Goal: Complete application form

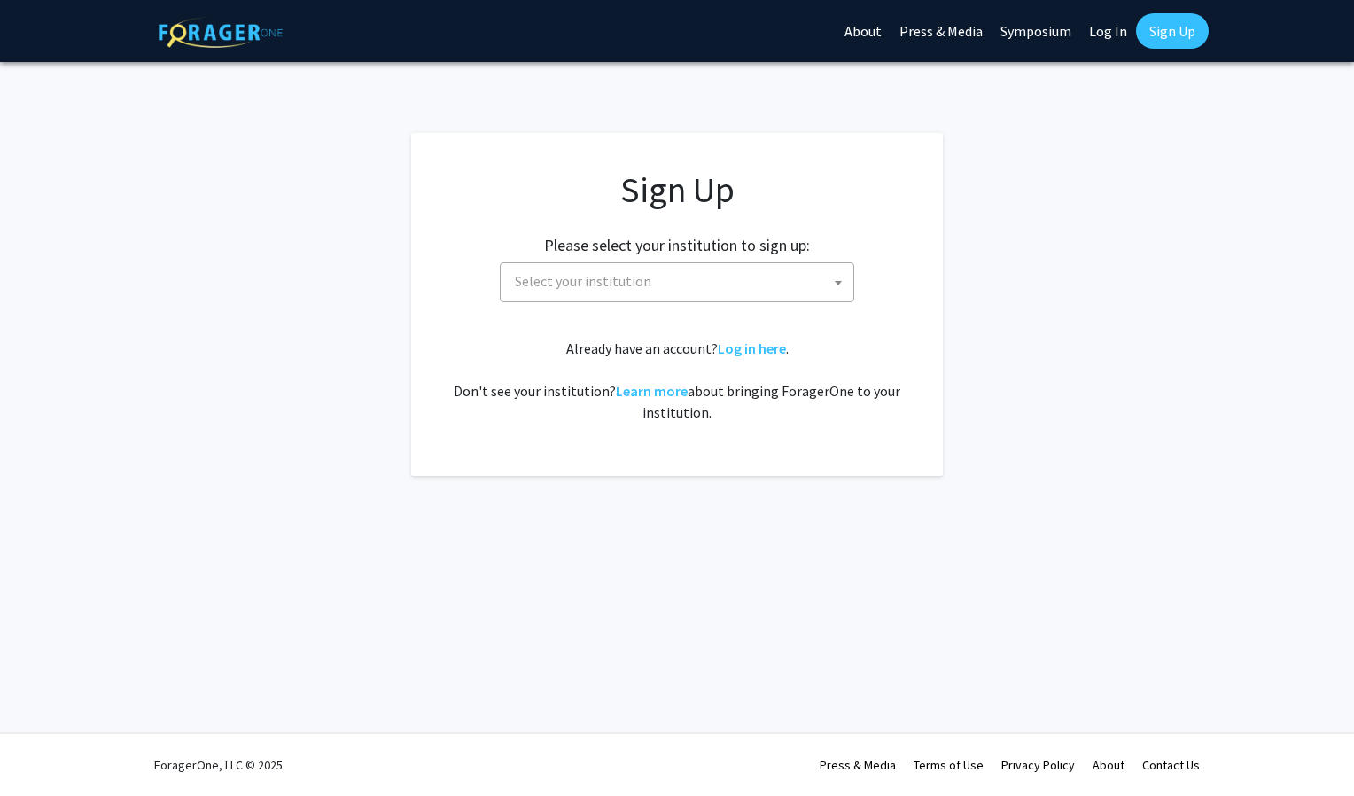
click at [786, 297] on span "Select your institution" at bounding box center [681, 281] width 346 height 36
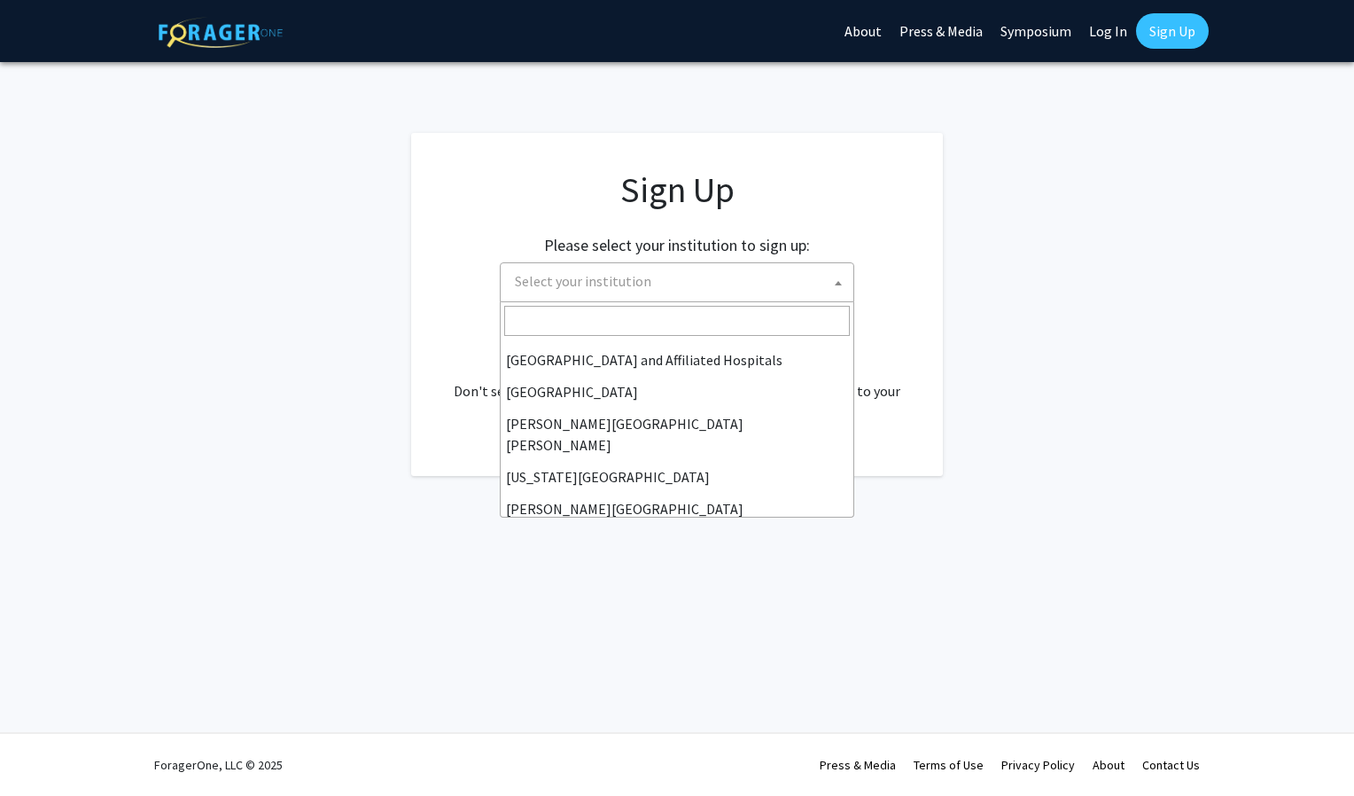
scroll to position [289, 0]
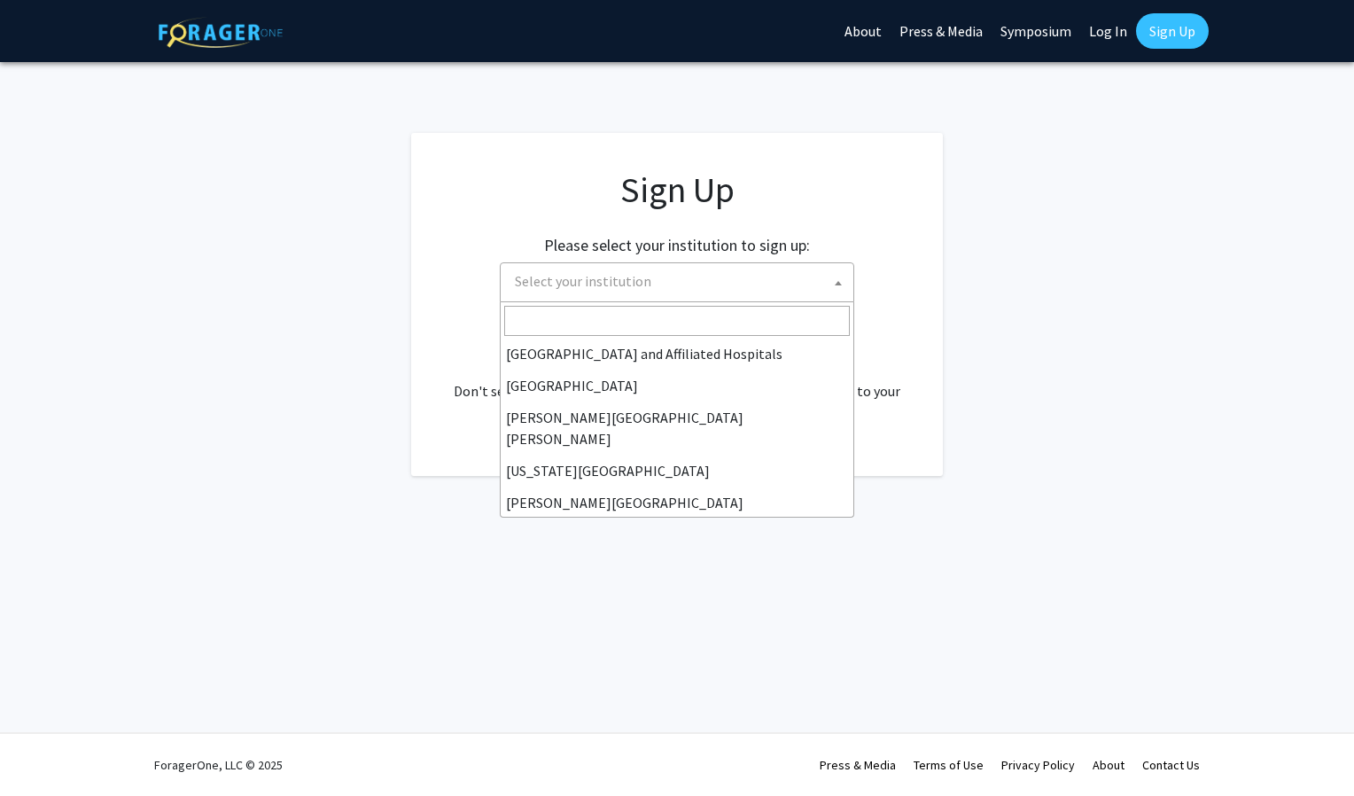
select select "1"
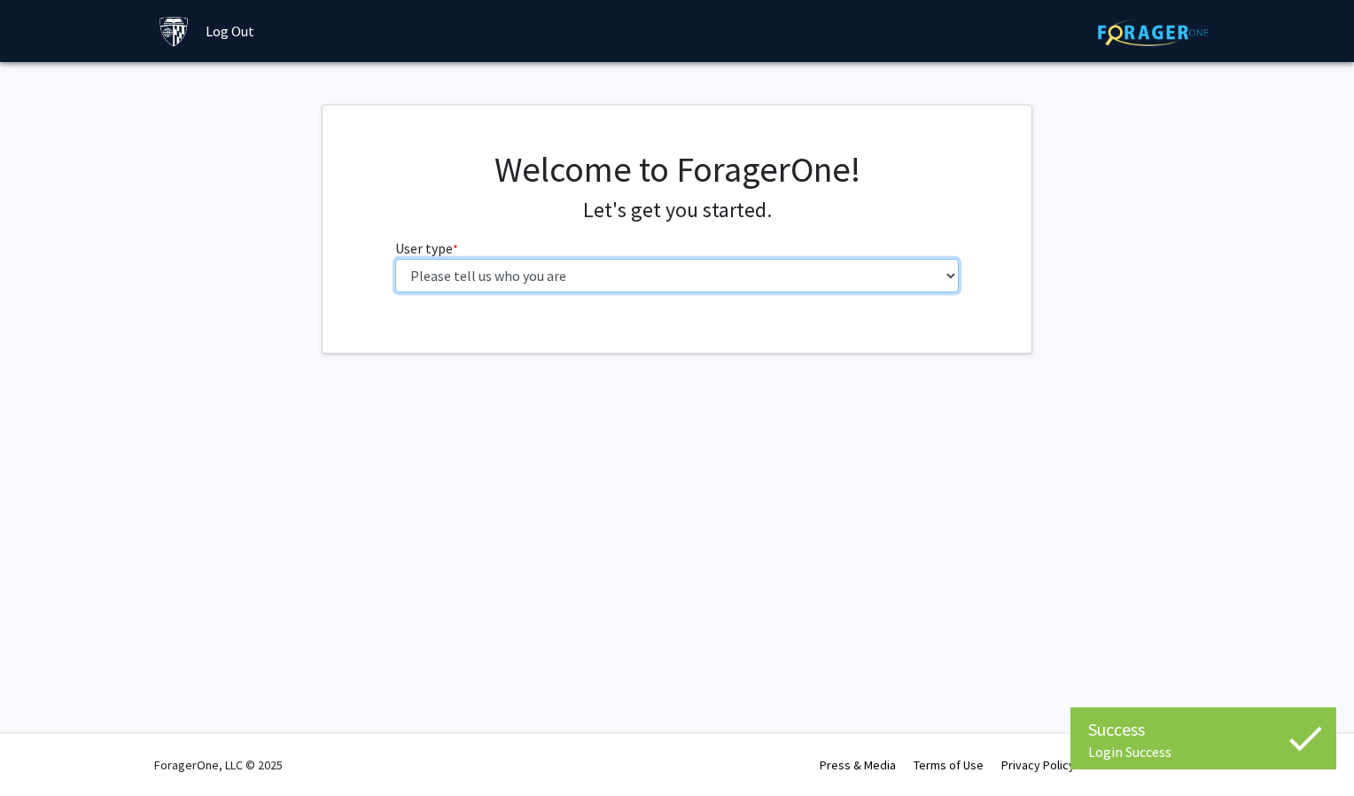
click at [811, 291] on select "Please tell us who you are Undergraduate Student Master's Student Doctoral Cand…" at bounding box center [677, 276] width 564 height 34
click at [395, 259] on select "Please tell us who you are Undergraduate Student Master's Student Doctoral Cand…" at bounding box center [677, 276] width 564 height 34
click at [826, 280] on select "Please tell us who you are Undergraduate Student Master's Student Doctoral Cand…" at bounding box center [677, 276] width 564 height 34
click at [395, 259] on select "Please tell us who you are Undergraduate Student Master's Student Doctoral Cand…" at bounding box center [677, 276] width 564 height 34
click at [822, 277] on select "Please tell us who you are Undergraduate Student Master's Student Doctoral Cand…" at bounding box center [677, 276] width 564 height 34
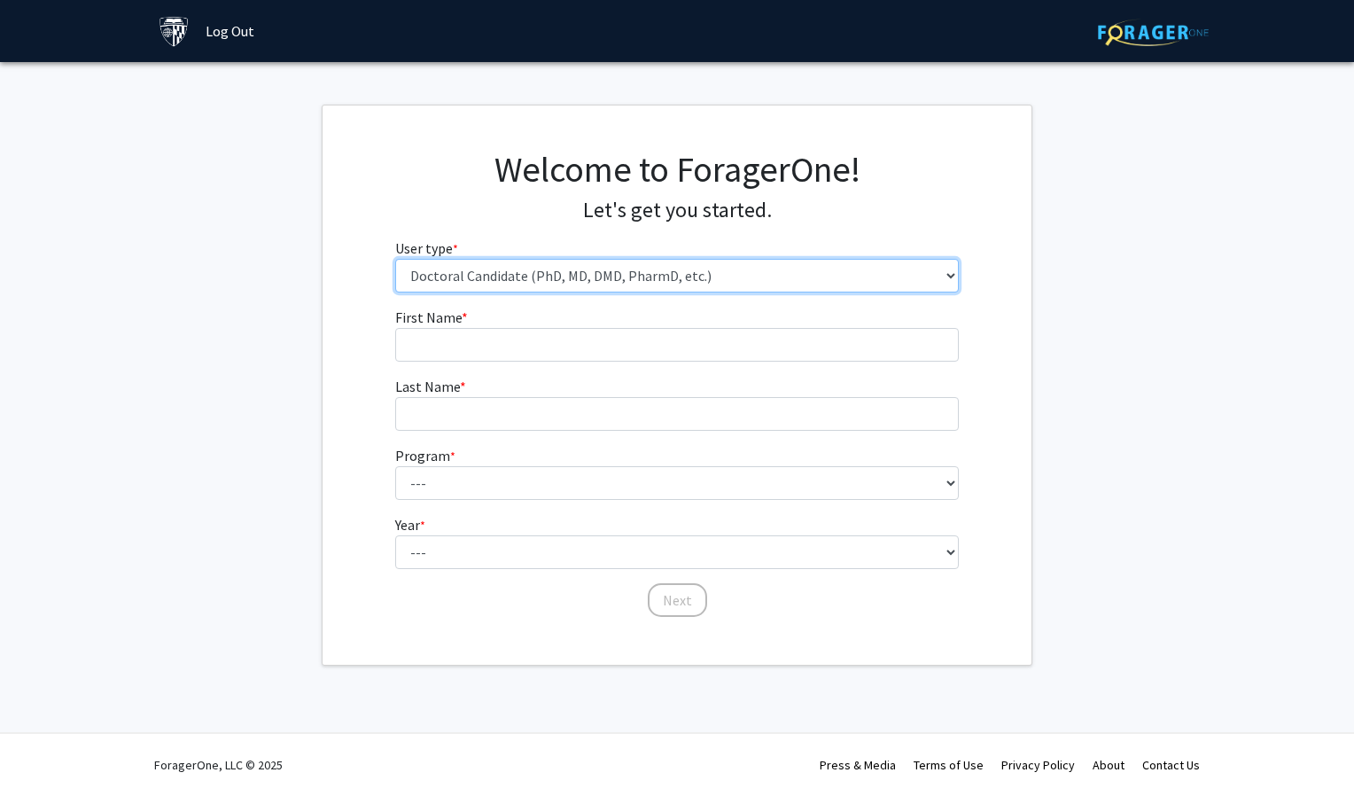
click at [395, 259] on select "Please tell us who you are Undergraduate Student Master's Student Doctoral Cand…" at bounding box center [677, 276] width 564 height 34
click at [812, 276] on select "Please tell us who you are Undergraduate Student Master's Student Doctoral Cand…" at bounding box center [677, 276] width 564 height 34
select select "2: masters"
click at [395, 259] on select "Please tell us who you are Undergraduate Student Master's Student Doctoral Cand…" at bounding box center [677, 276] width 564 height 34
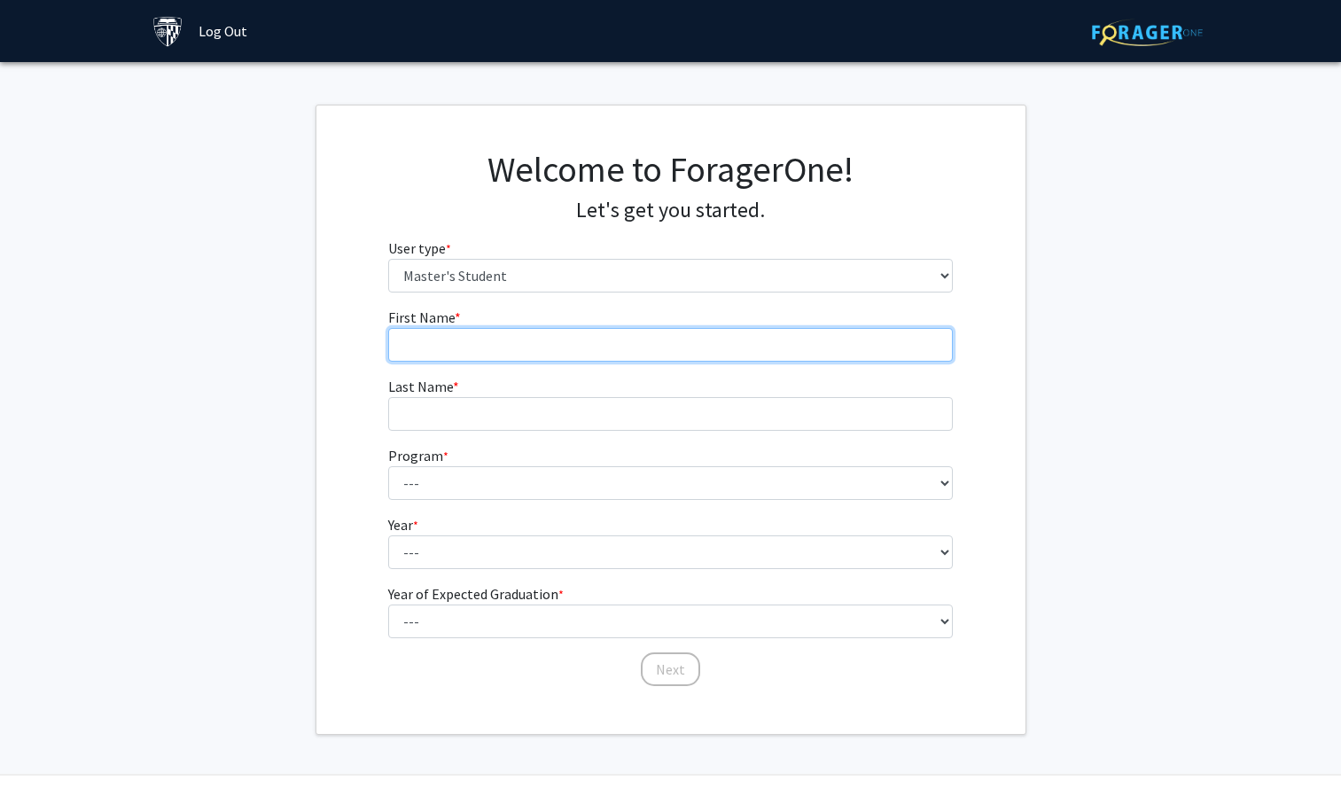
click at [783, 353] on input "First Name * required" at bounding box center [670, 345] width 564 height 34
type input "[PERSON_NAME]"
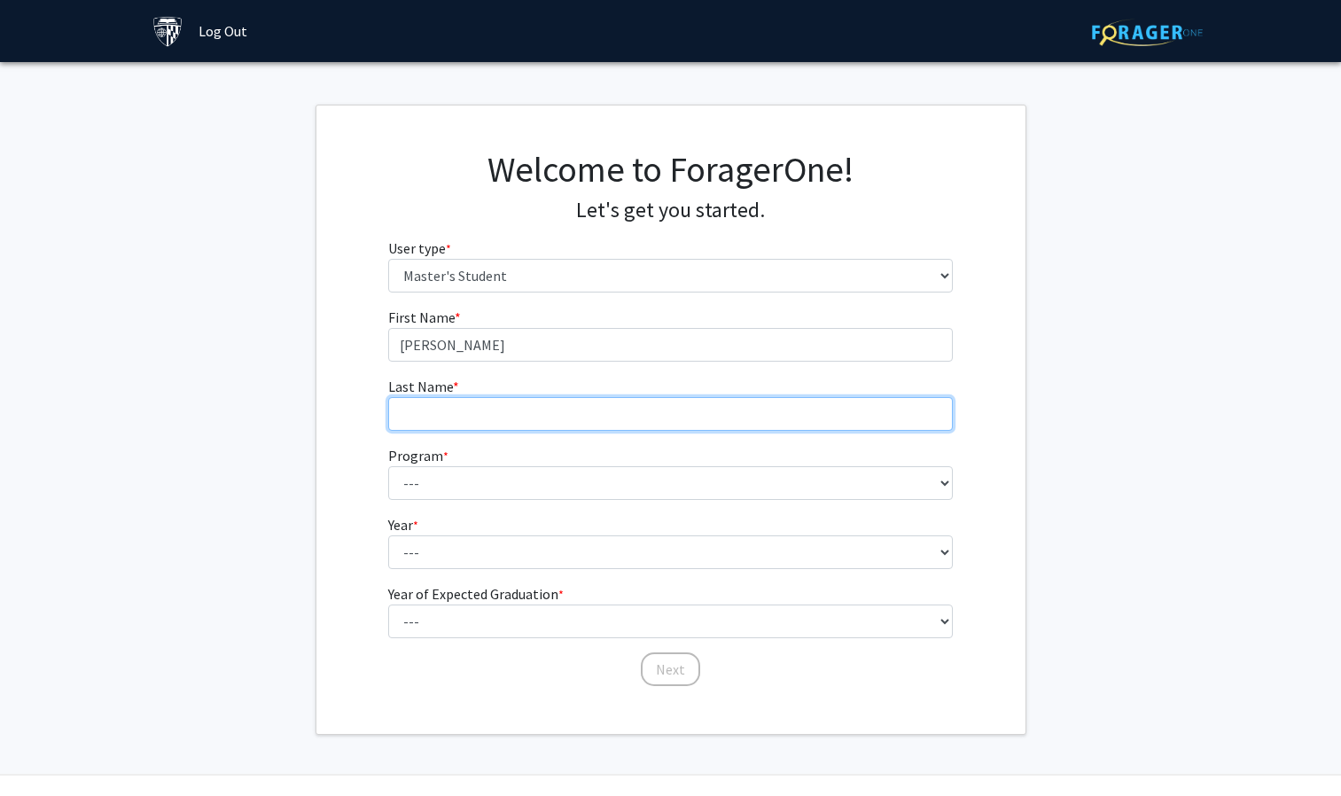
type input "[PERSON_NAME]"
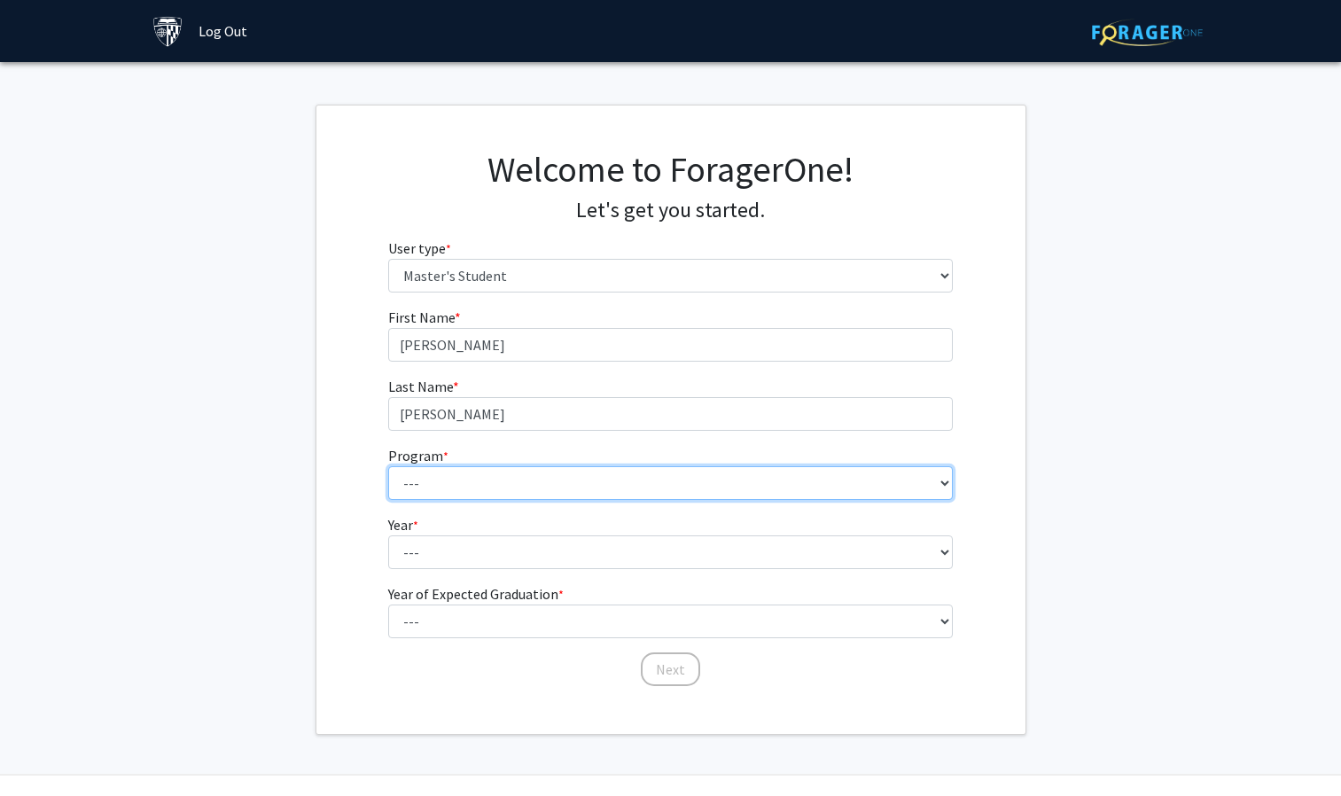
click at [654, 487] on select "--- Anatomy Education Applied and Computational Mathematics Applied Biomedical …" at bounding box center [670, 483] width 564 height 34
select select "74: 62"
click at [388, 466] on select "--- Anatomy Education Applied and Computational Mathematics Applied Biomedical …" at bounding box center [670, 483] width 564 height 34
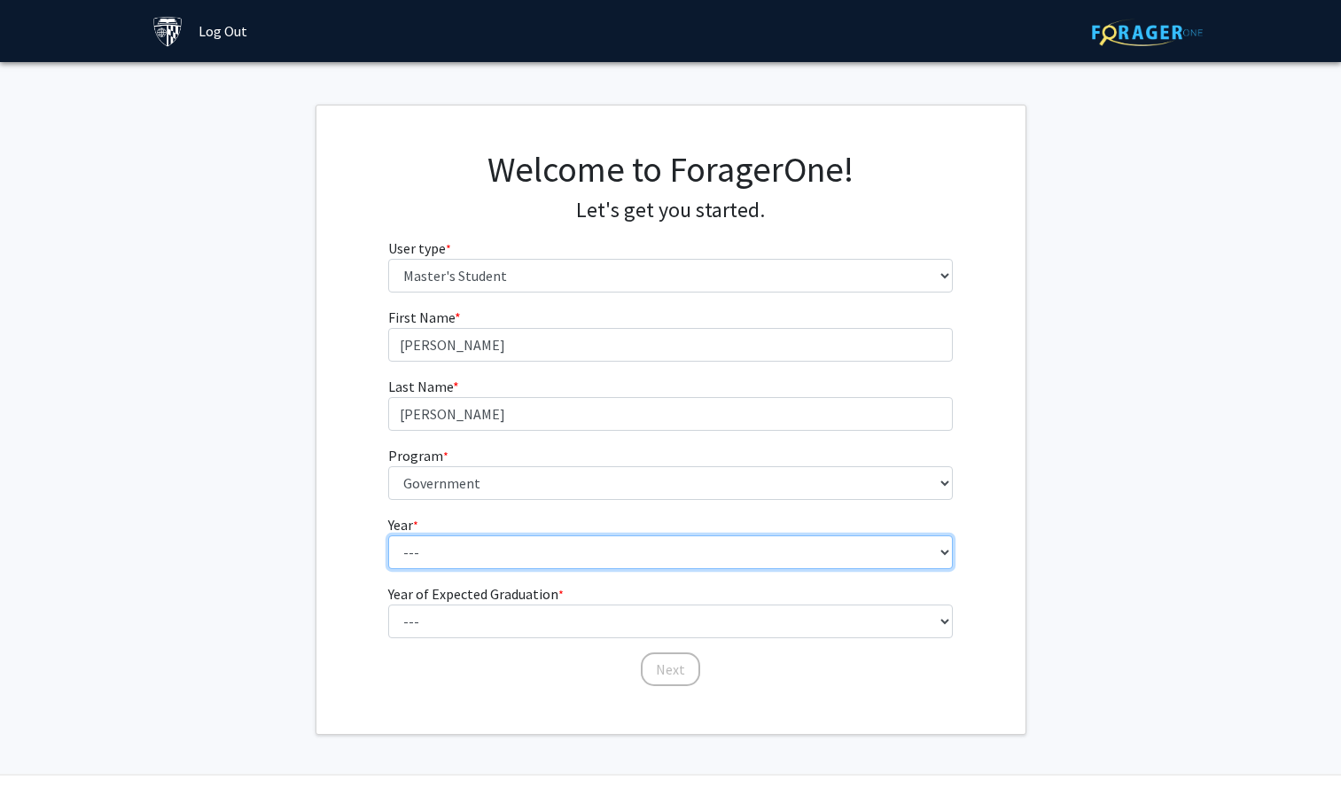
click at [643, 556] on select "--- First Year Second Year" at bounding box center [670, 552] width 564 height 34
select select "1: first_year"
click at [388, 535] on select "--- First Year Second Year" at bounding box center [670, 552] width 564 height 34
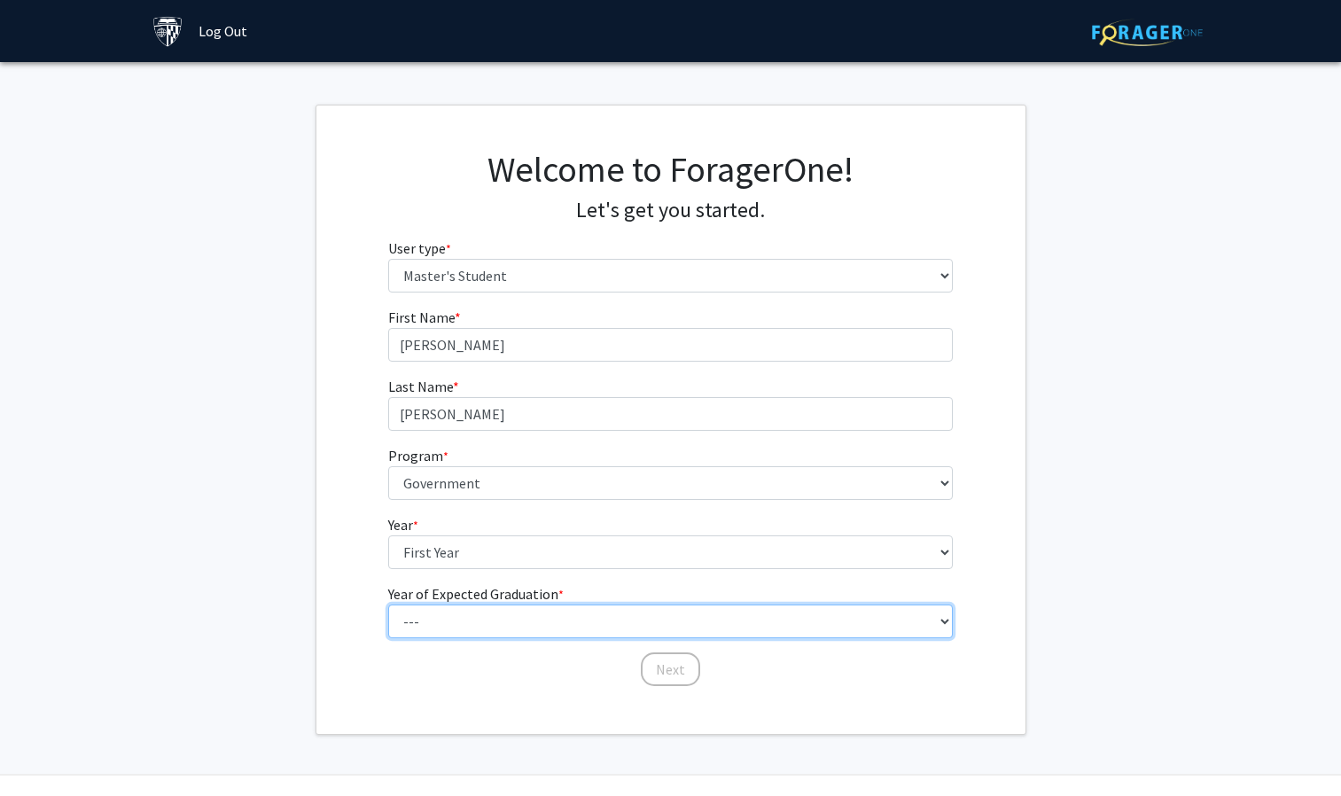
click at [607, 629] on select "--- 2025 2026 2027 2028 2029 2030 2031 2032 2033 2034" at bounding box center [670, 621] width 564 height 34
click at [388, 604] on select "--- 2025 2026 2027 2028 2029 2030 2031 2032 2033 2034" at bounding box center [670, 621] width 564 height 34
click at [592, 624] on select "--- 2025 2026 2027 2028 2029 2030 2031 2032 2033 2034" at bounding box center [670, 621] width 564 height 34
select select "2: 2026"
click at [388, 604] on select "--- 2025 2026 2027 2028 2029 2030 2031 2032 2033 2034" at bounding box center [670, 621] width 564 height 34
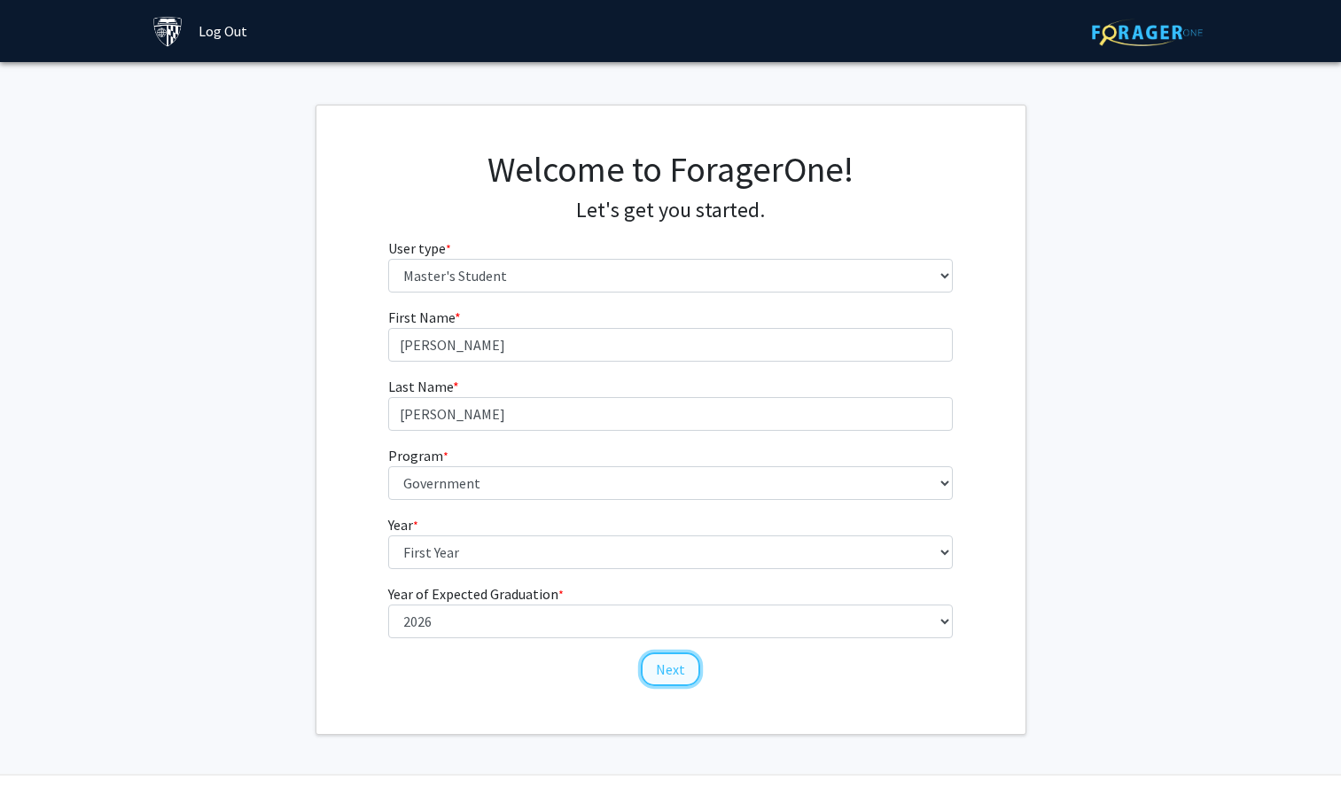
click at [678, 676] on button "Next" at bounding box center [670, 669] width 59 height 34
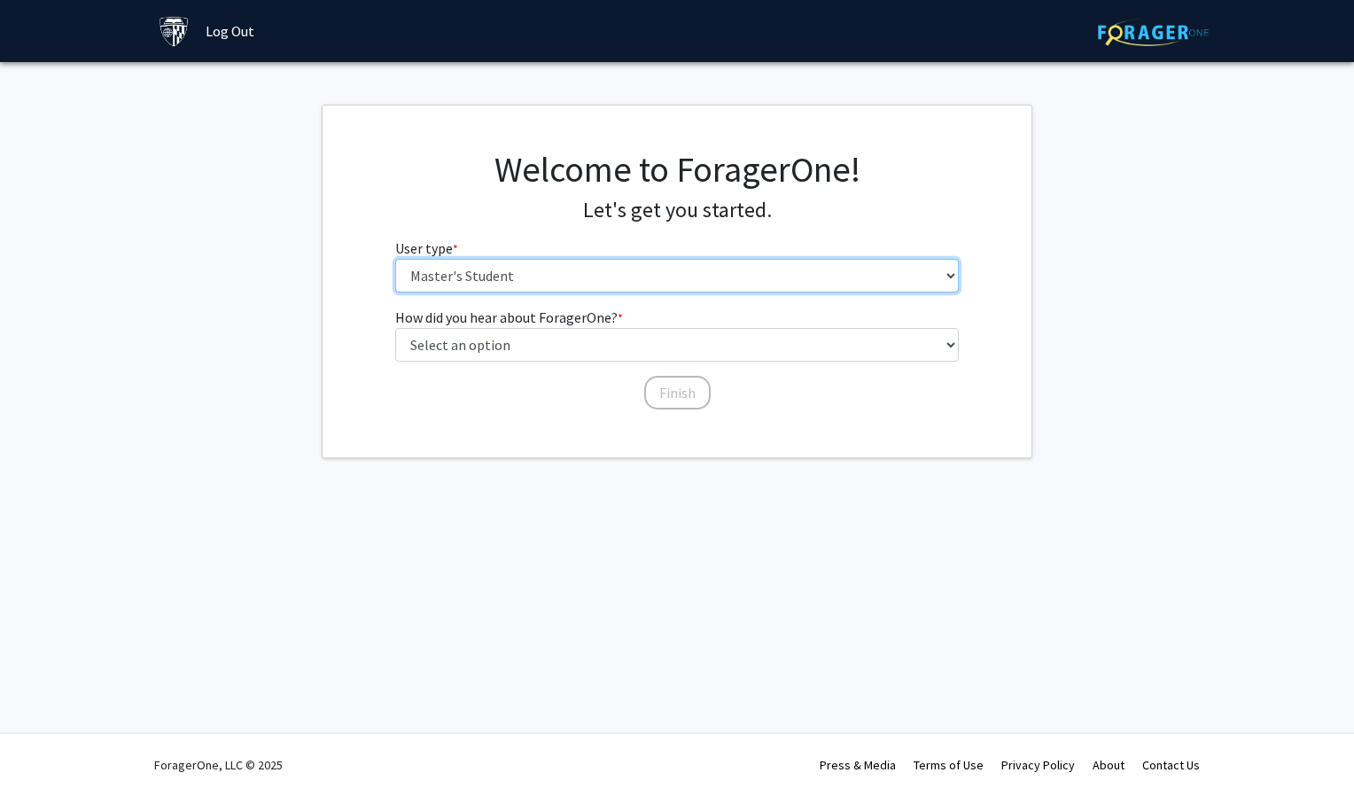
click at [752, 276] on select "Please tell us who you are Undergraduate Student Master's Student Doctoral Cand…" at bounding box center [677, 276] width 564 height 34
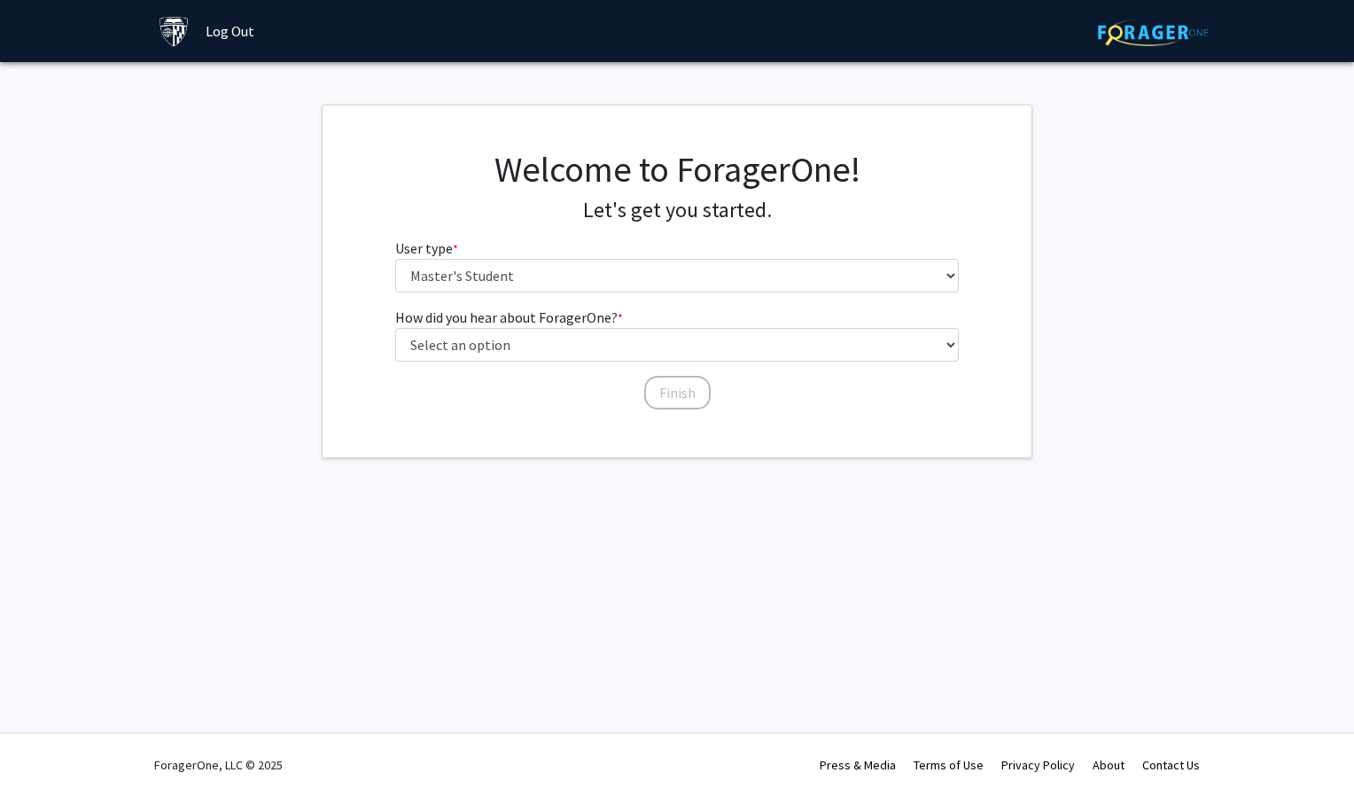
click at [655, 546] on div "Skip navigation Log Out Complete your profile × To continue, you need to make s…" at bounding box center [677, 398] width 1354 height 796
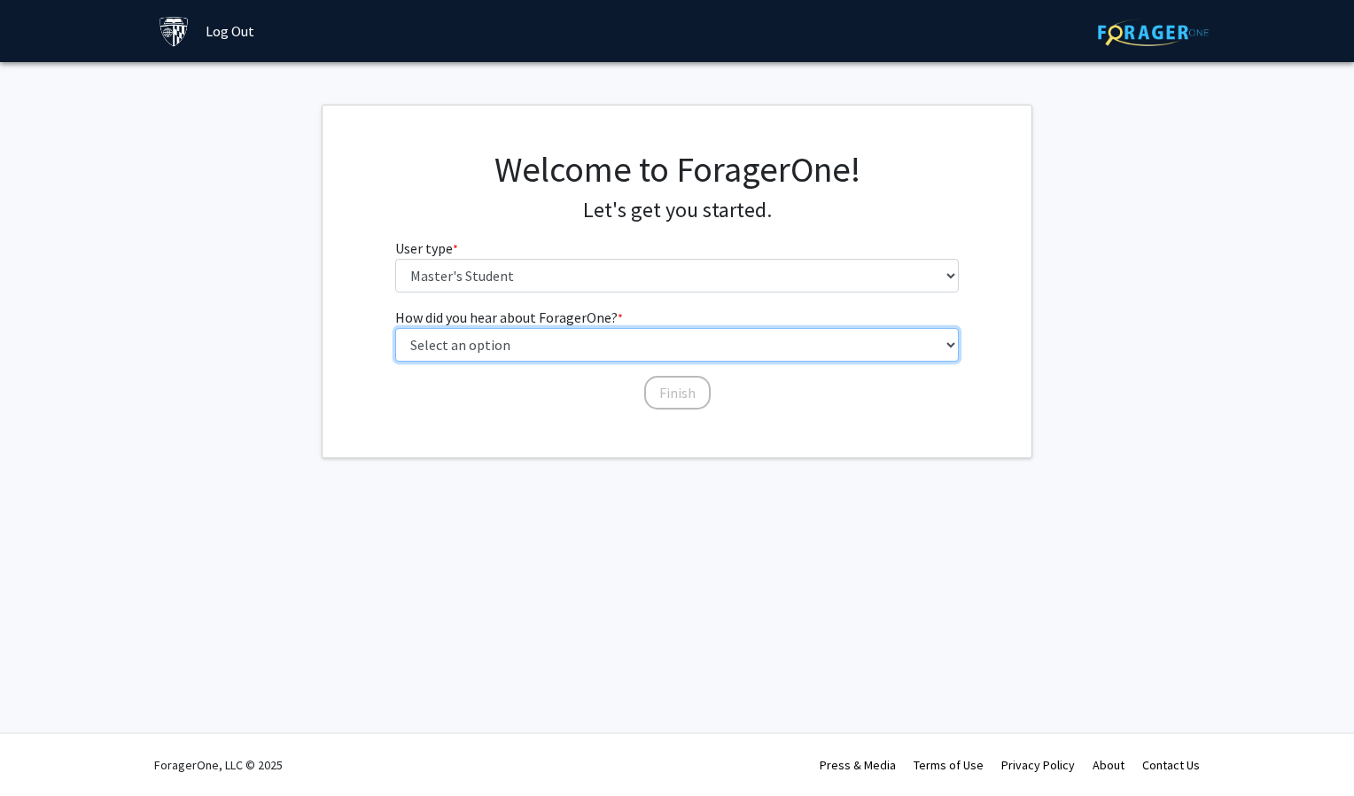
click at [735, 350] on select "Select an option Peer/student recommendation Faculty/staff recommendation Unive…" at bounding box center [677, 345] width 564 height 34
click at [395, 328] on select "Select an option Peer/student recommendation Faculty/staff recommendation Unive…" at bounding box center [677, 345] width 564 height 34
click at [725, 354] on select "Select an option Peer/student recommendation Faculty/staff recommendation Unive…" at bounding box center [677, 345] width 564 height 34
click at [395, 328] on select "Select an option Peer/student recommendation Faculty/staff recommendation Unive…" at bounding box center [677, 345] width 564 height 34
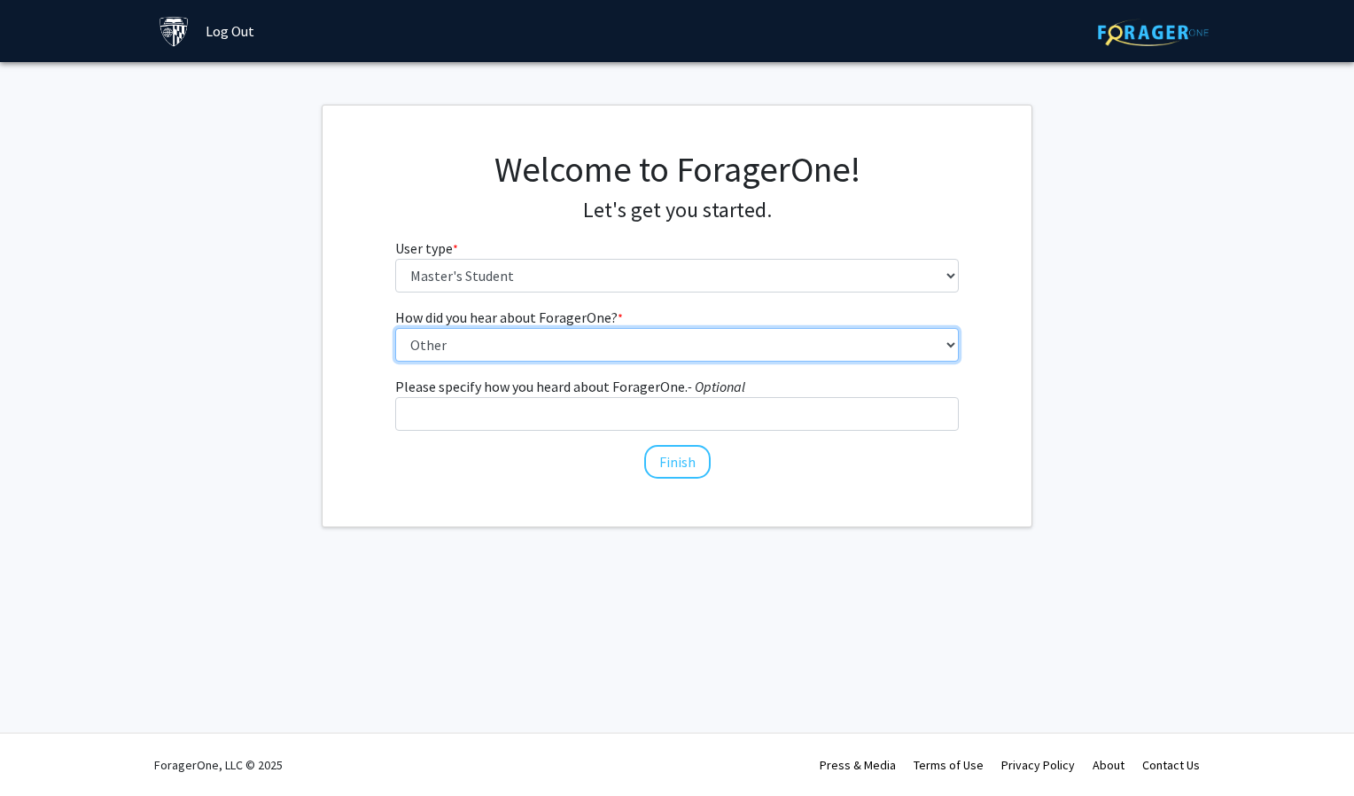
click at [743, 345] on select "Select an option Peer/student recommendation Faculty/staff recommendation Unive…" at bounding box center [677, 345] width 564 height 34
select select "3: university_website"
click at [395, 328] on select "Select an option Peer/student recommendation Faculty/staff recommendation Unive…" at bounding box center [677, 345] width 564 height 34
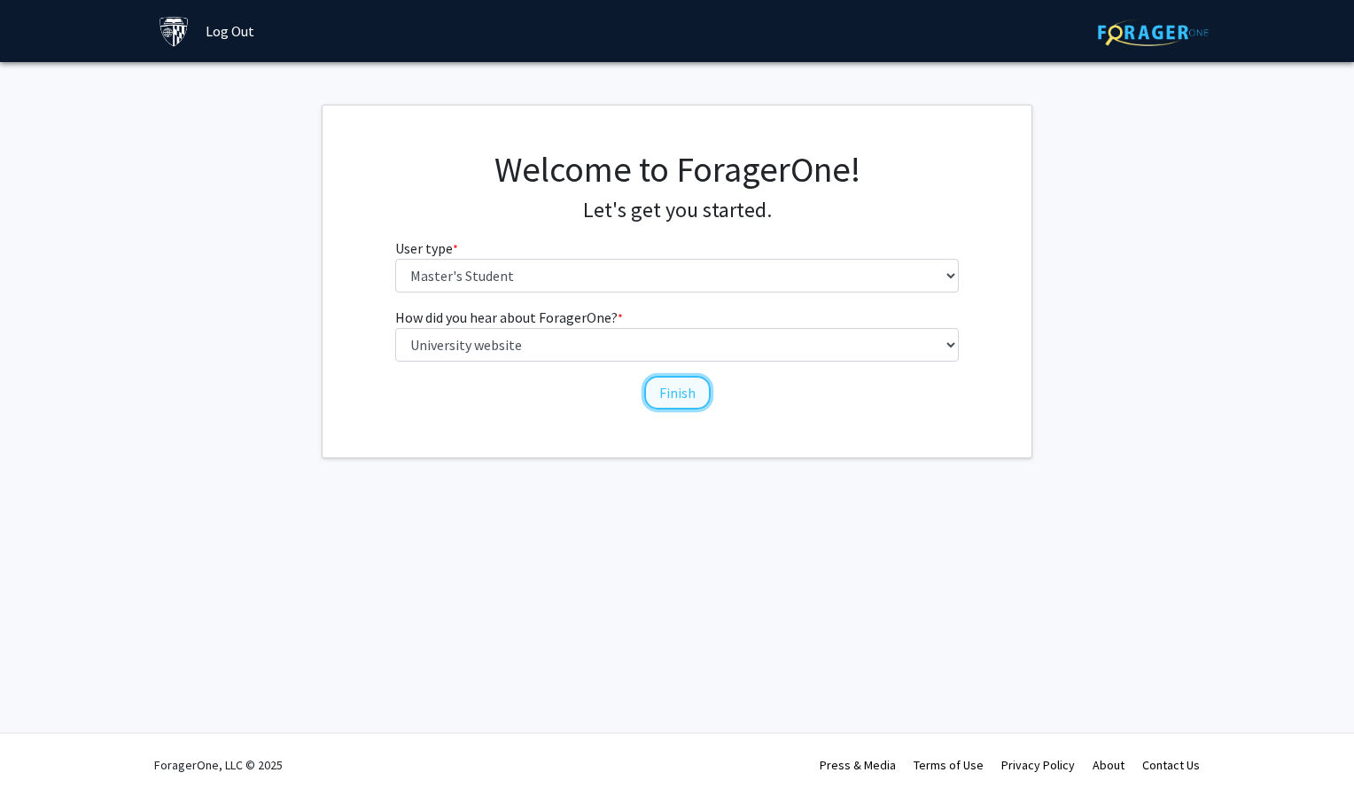
click at [700, 402] on button "Finish" at bounding box center [677, 393] width 66 height 34
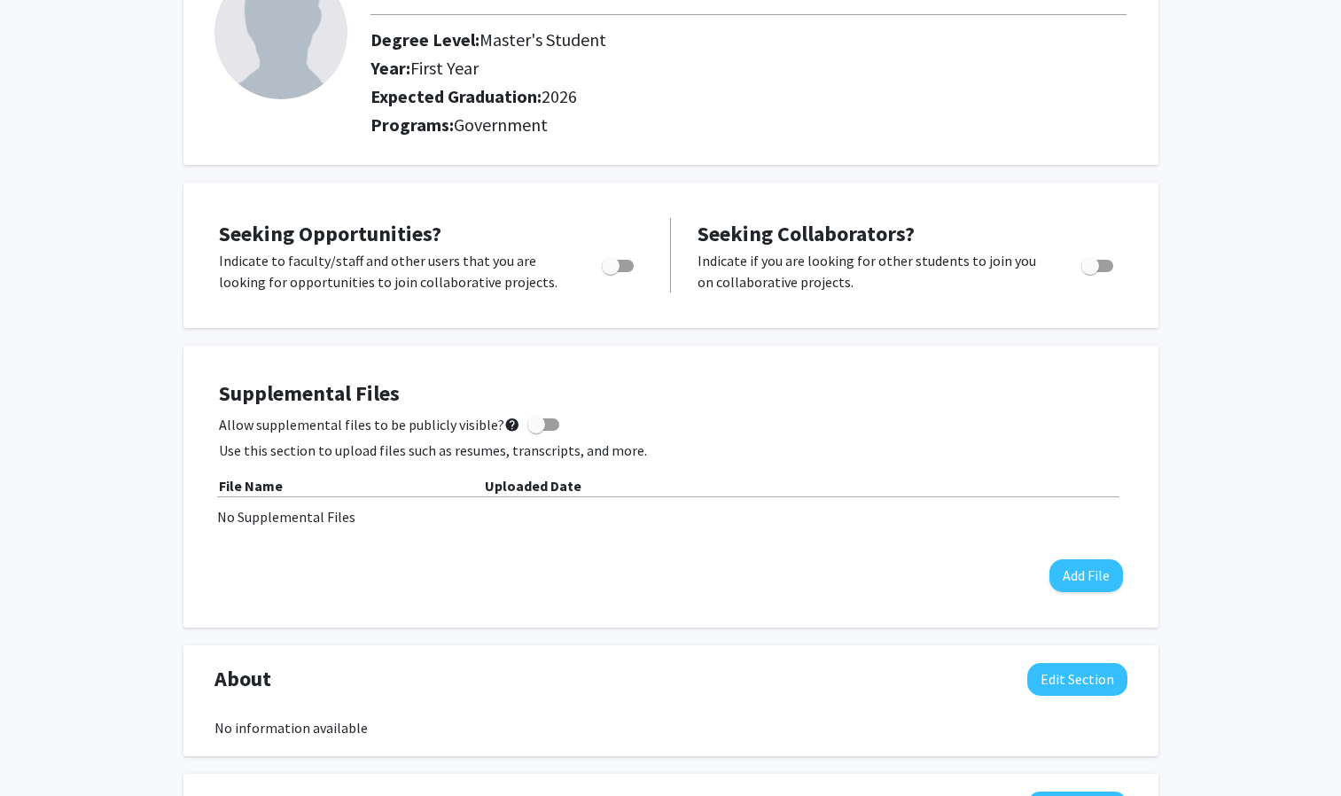
scroll to position [152, 0]
click at [622, 265] on span "Toggle" at bounding box center [618, 265] width 32 height 12
click at [611, 271] on input "Are you actively seeking opportunities?" at bounding box center [610, 271] width 1 height 1
checkbox input "true"
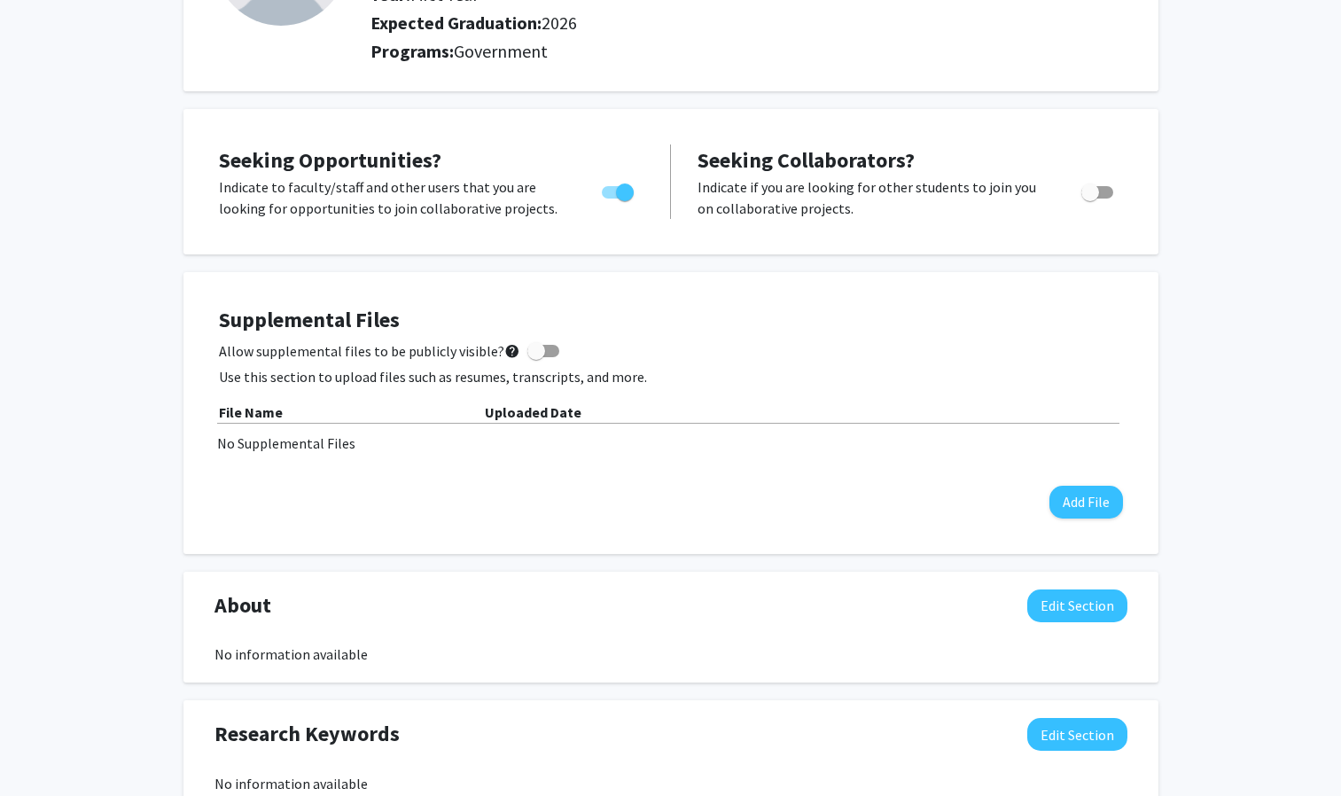
scroll to position [0, 0]
